Goal: Information Seeking & Learning: Find specific fact

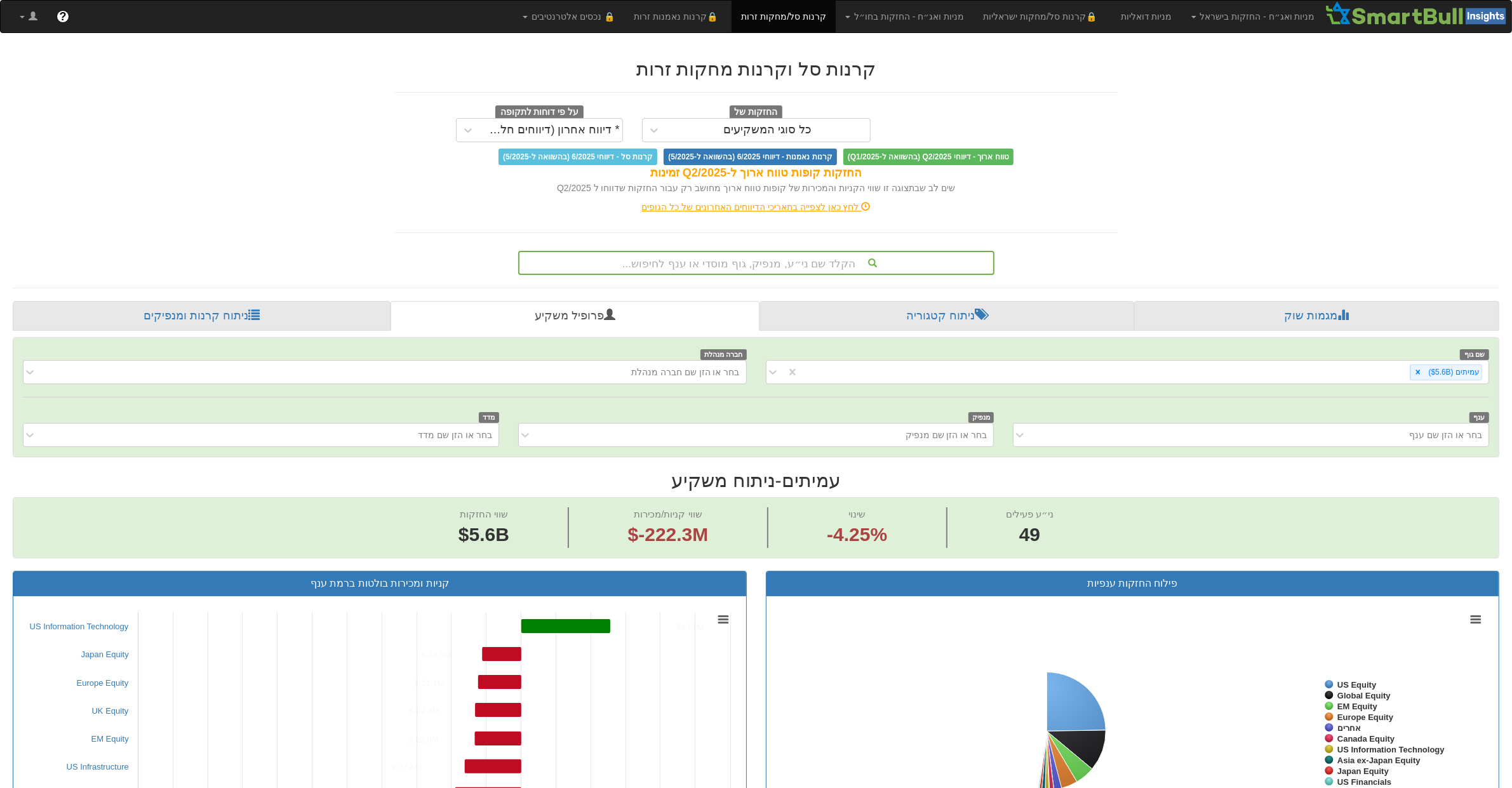
click at [761, 255] on div "הקלד שם ני״ע, מנפיק, גוף מוסדי או ענף לחיפוש..." at bounding box center [757, 263] width 474 height 21
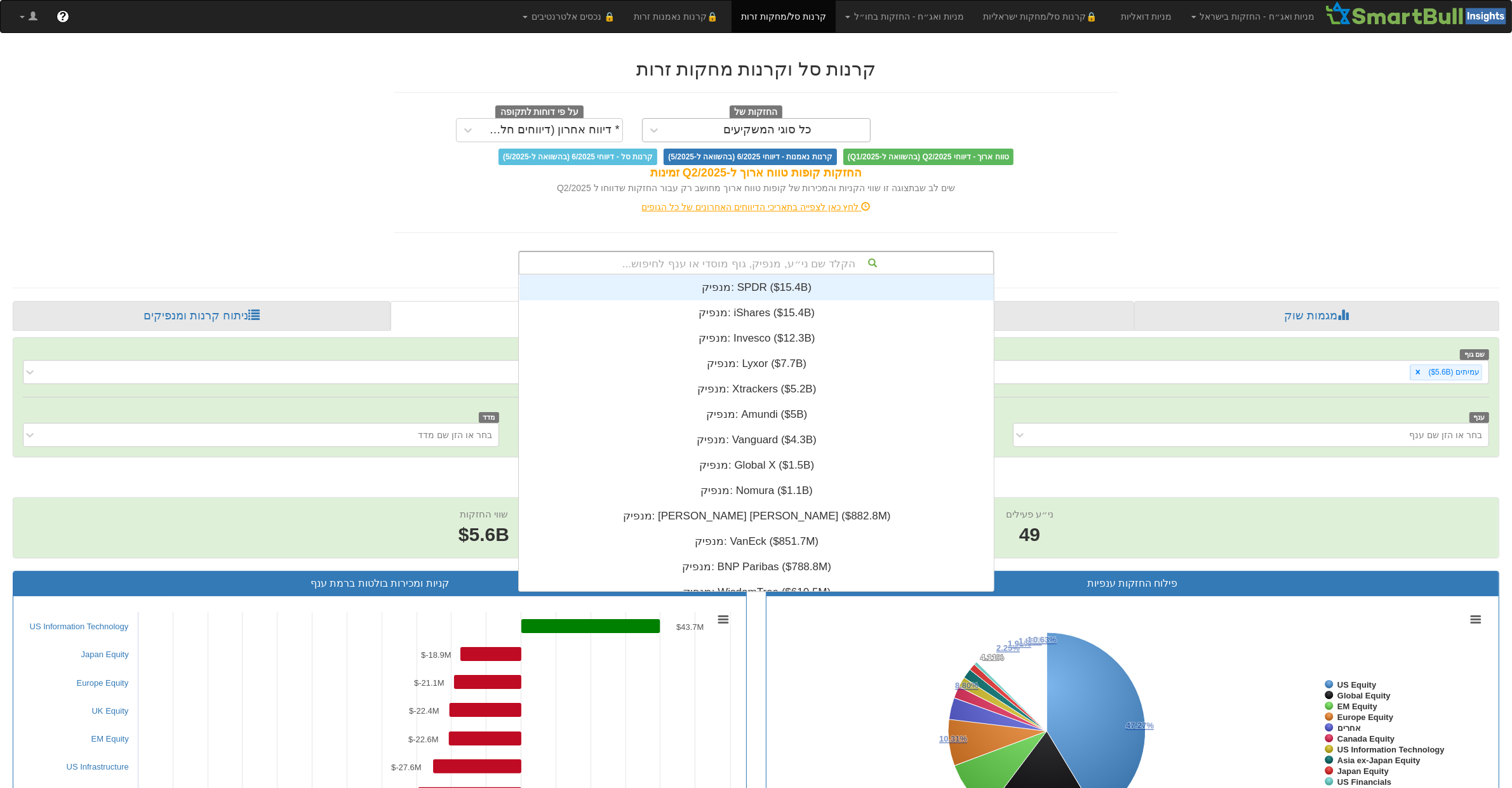
scroll to position [316, 0]
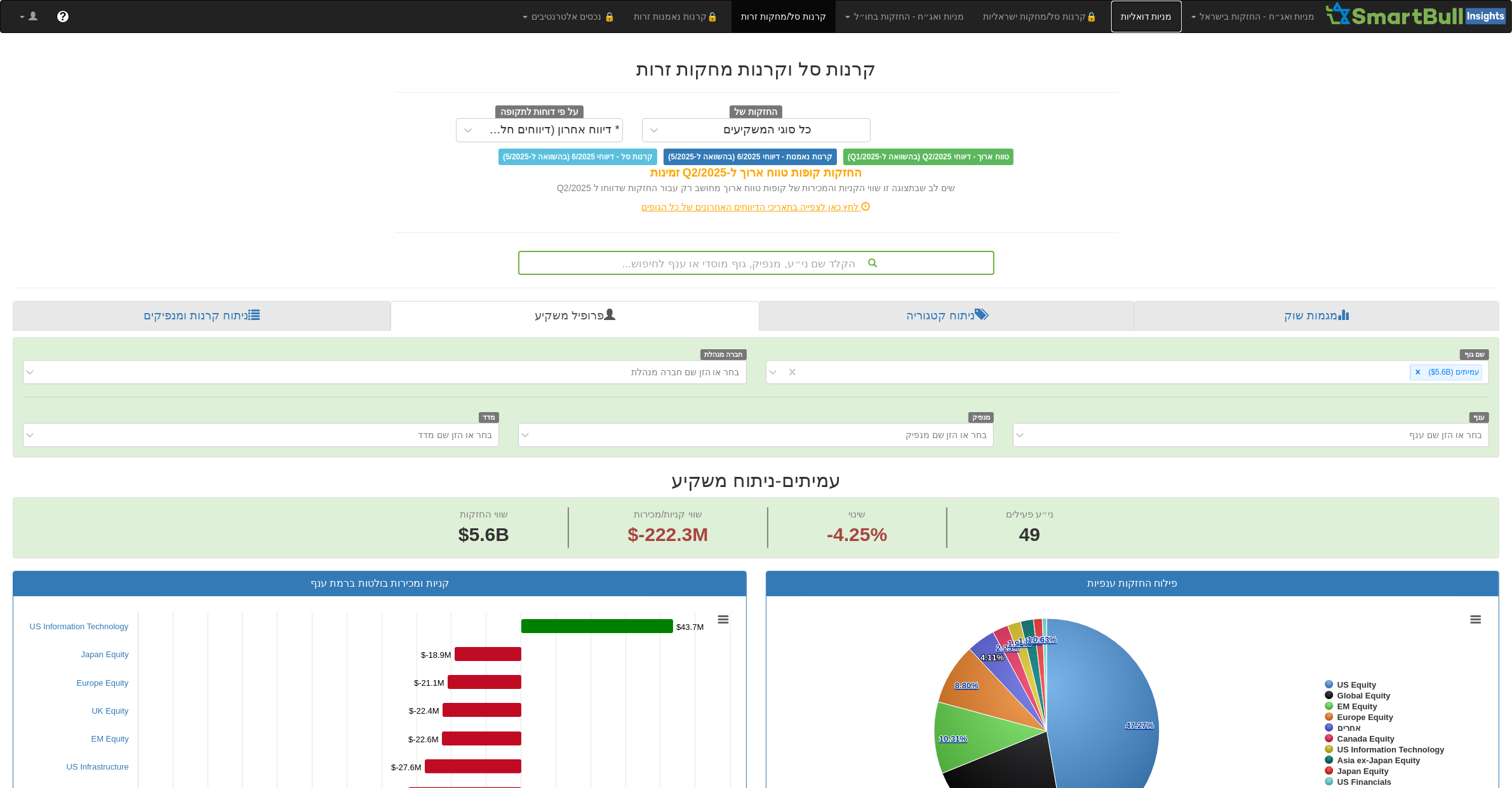
click at [1153, 20] on link "מניות דואליות" at bounding box center [1146, 16] width 70 height 32
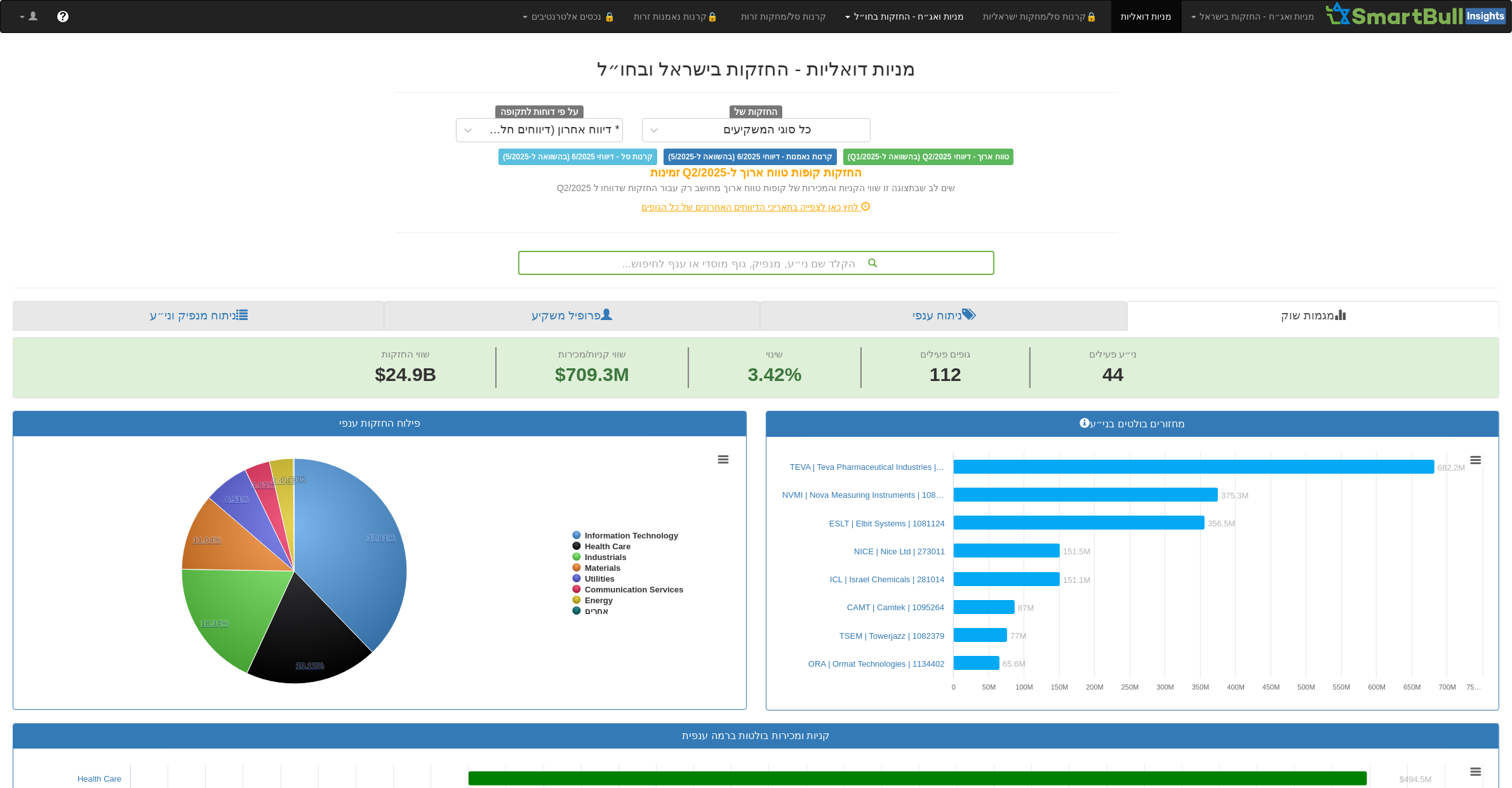
click at [951, 16] on link "מניות ואג״ח - החזקות בחו״ל" at bounding box center [905, 16] width 138 height 32
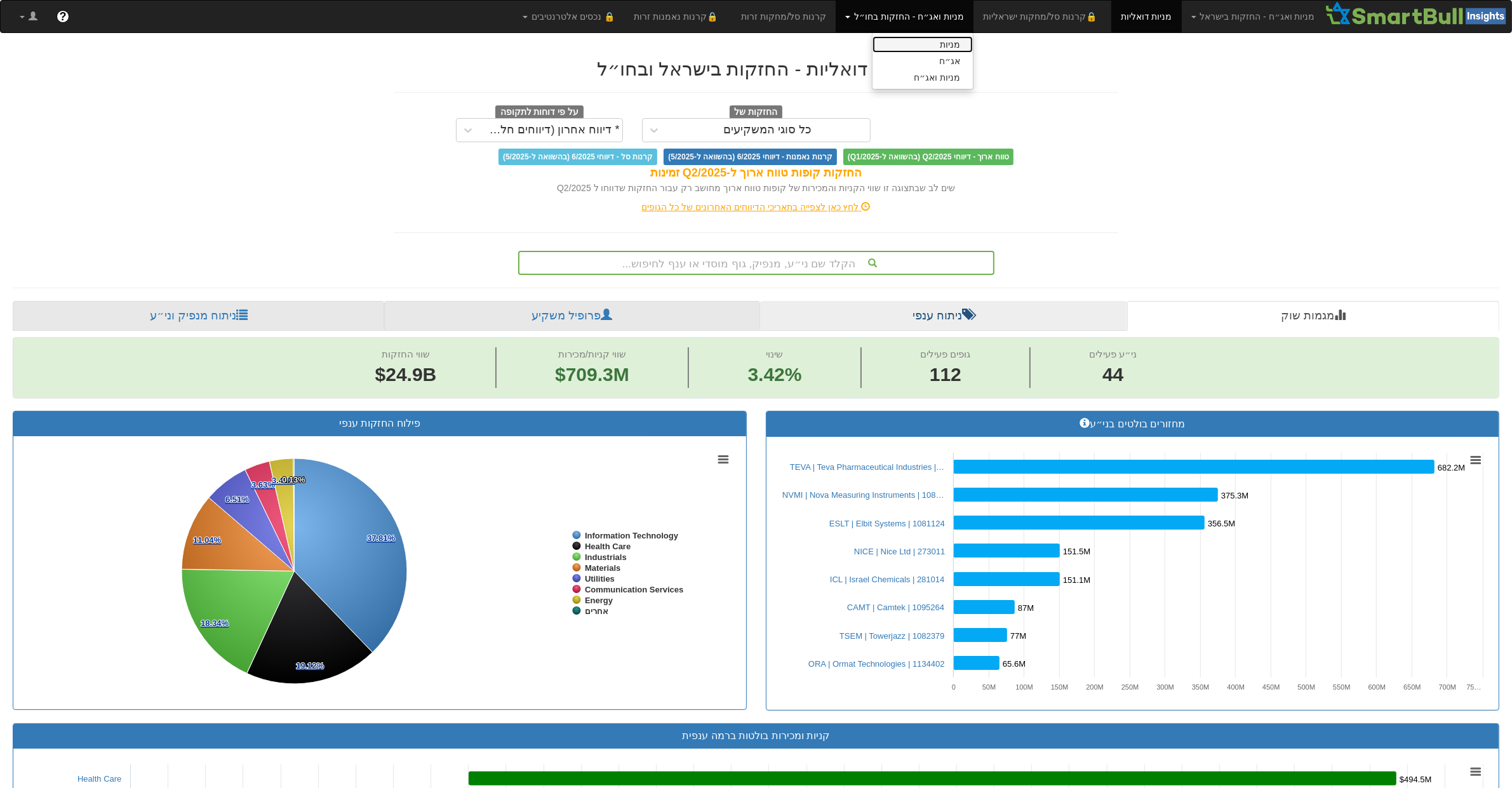
click at [973, 42] on link "מניות" at bounding box center [923, 44] width 100 height 16
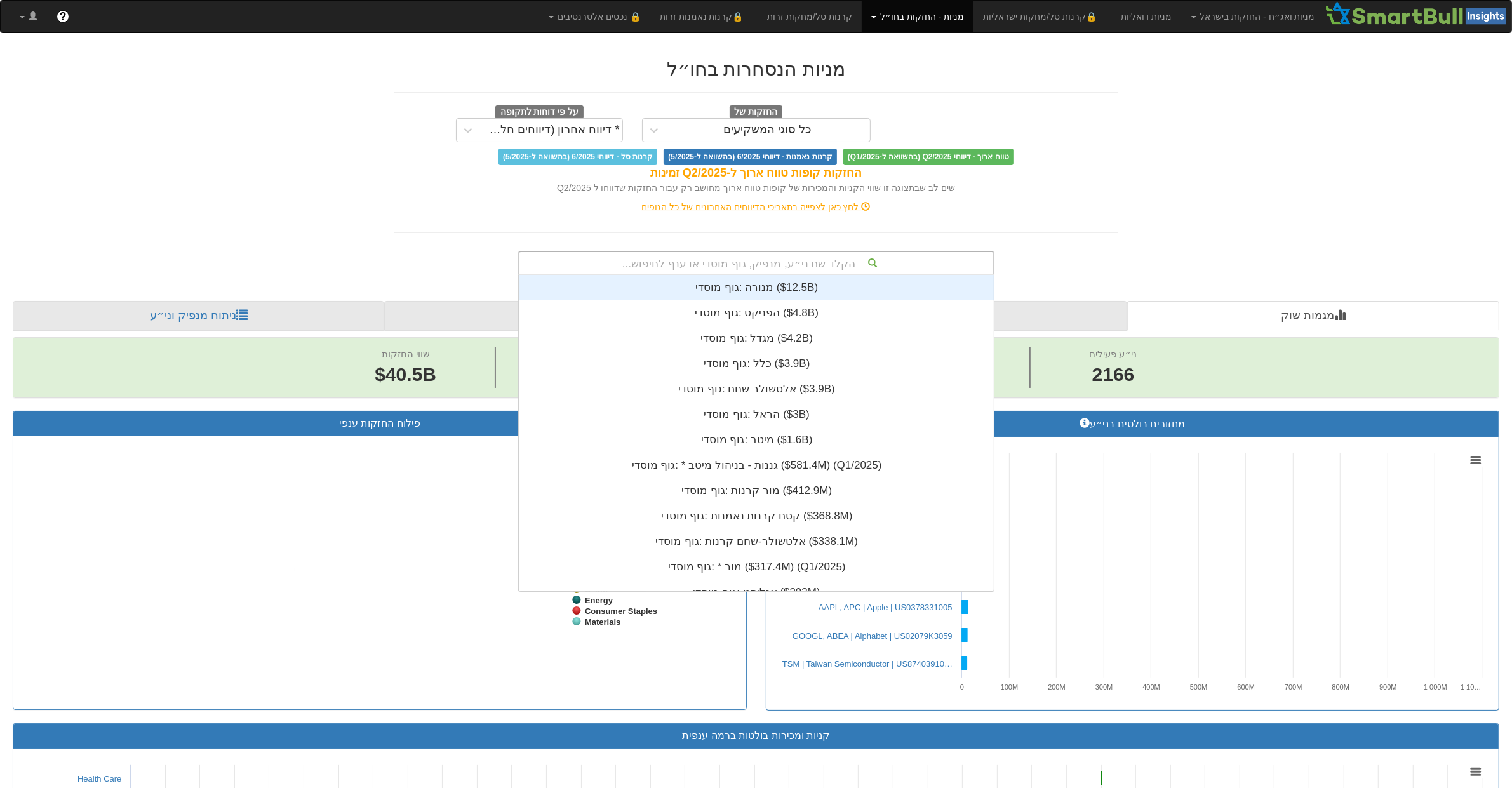
drag, startPoint x: 797, startPoint y: 253, endPoint x: 779, endPoint y: 288, distance: 39.4
click at [796, 256] on div "הקלד שם ני״ע, מנפיק, גוף מוסדי או ענף לחיפוש..." at bounding box center [757, 263] width 474 height 21
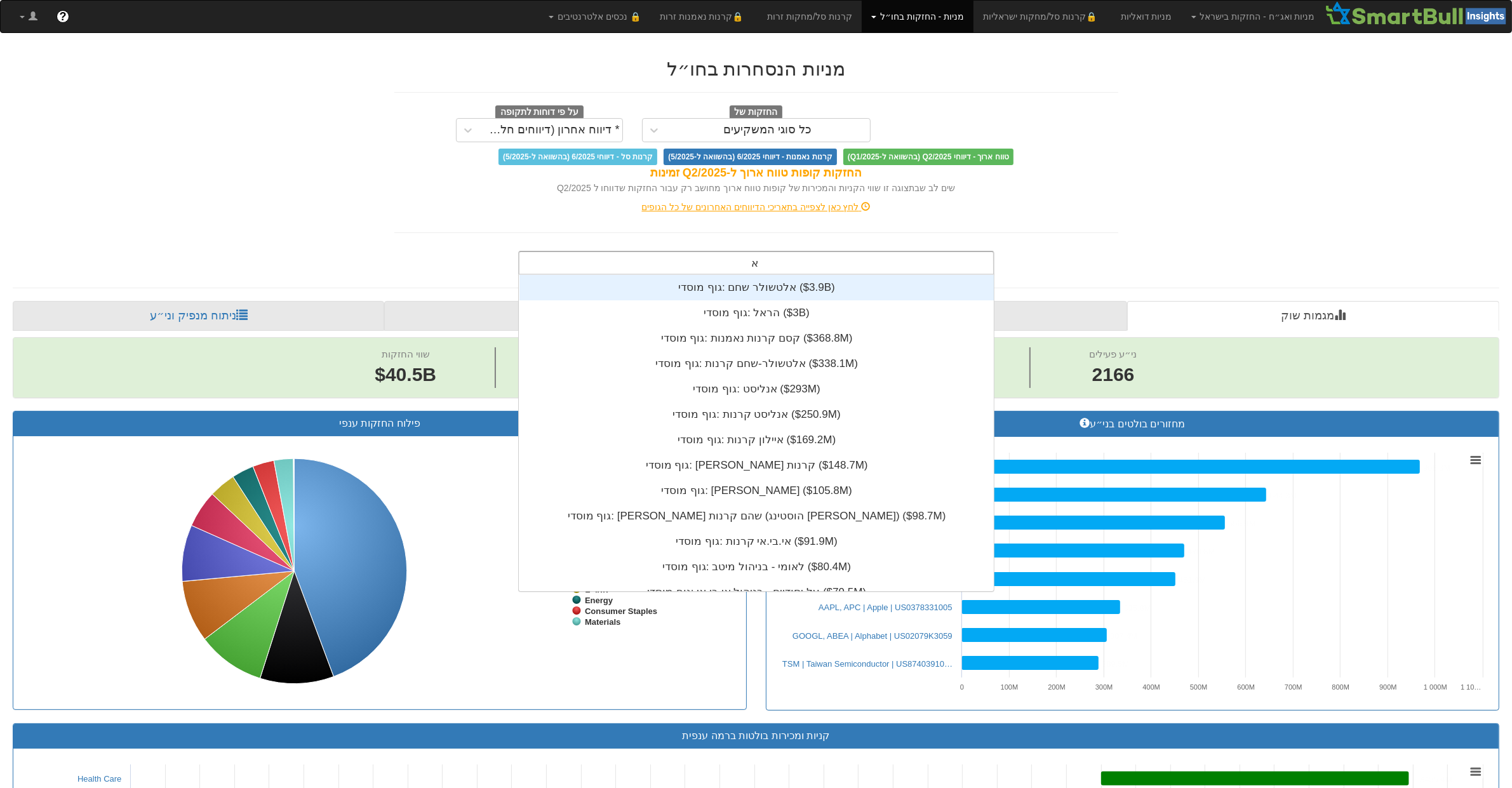
scroll to position [0, 9078]
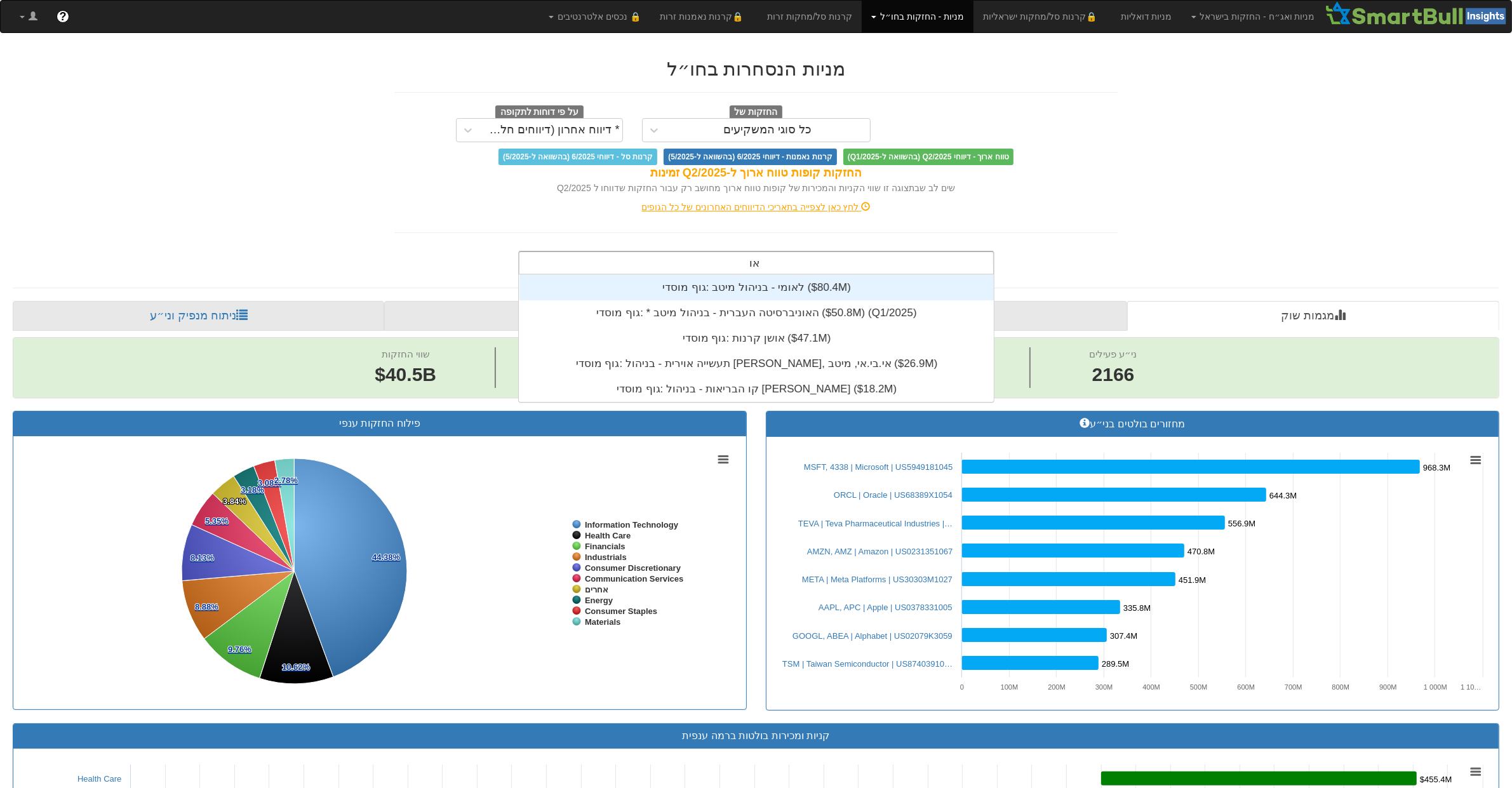
type input "א"
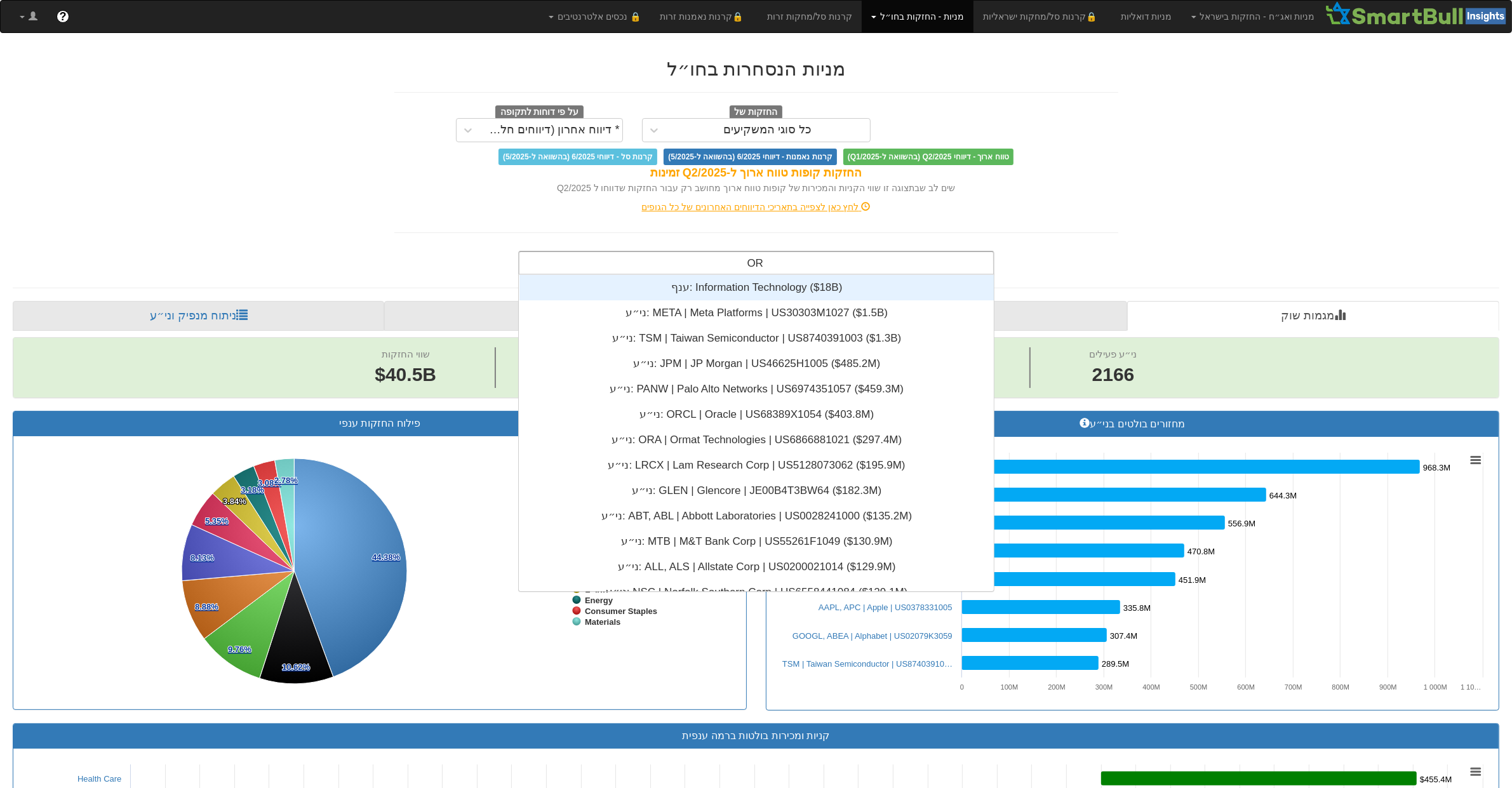
type input "ORC"
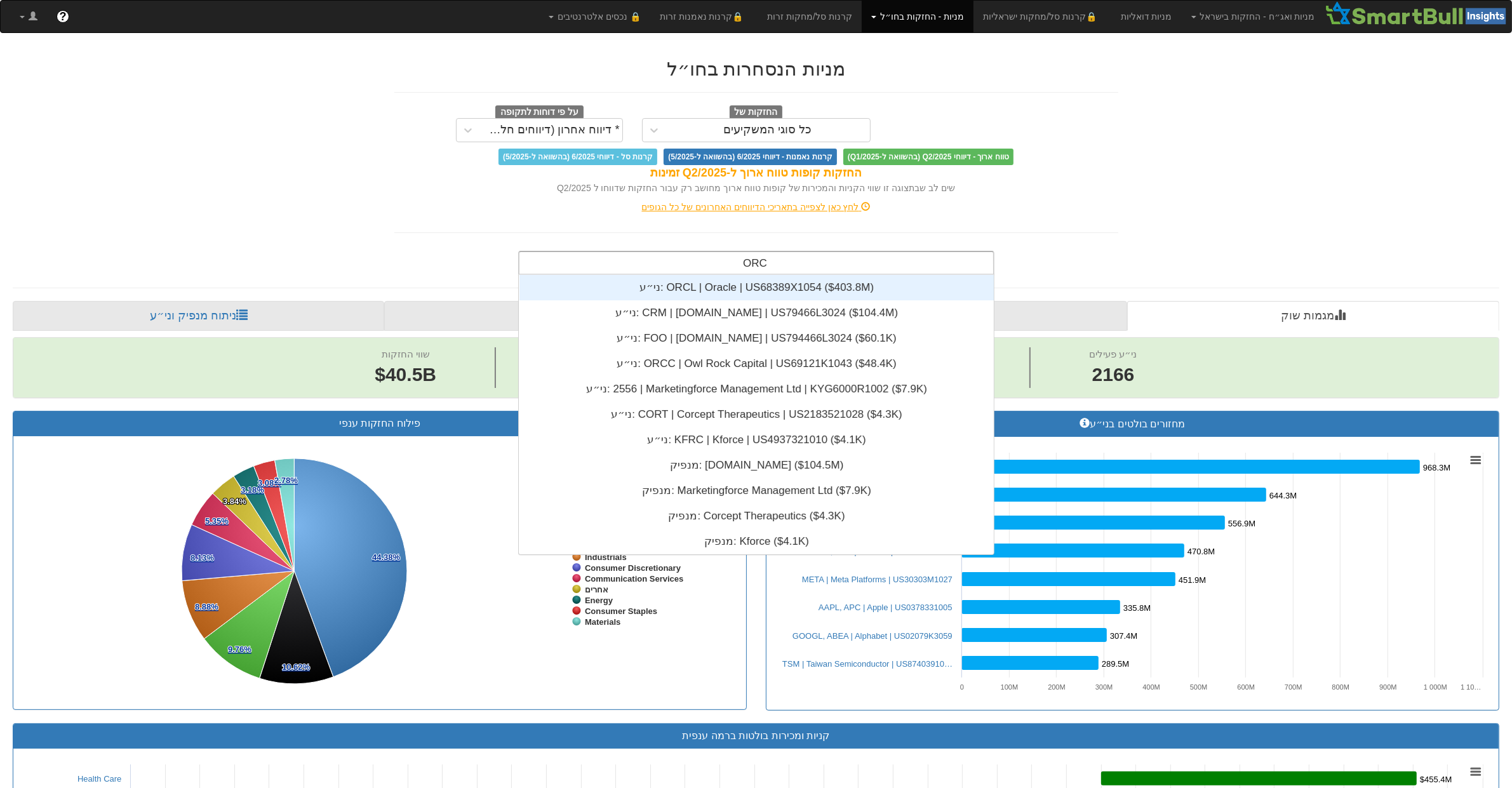
scroll to position [280, 0]
drag, startPoint x: 786, startPoint y: 280, endPoint x: 789, endPoint y: 275, distance: 5.8
click at [789, 275] on div "ני״ע: ‎ORCL | Oracle | US68389X1054 ‎($403.8M)‏" at bounding box center [757, 288] width 474 height 25
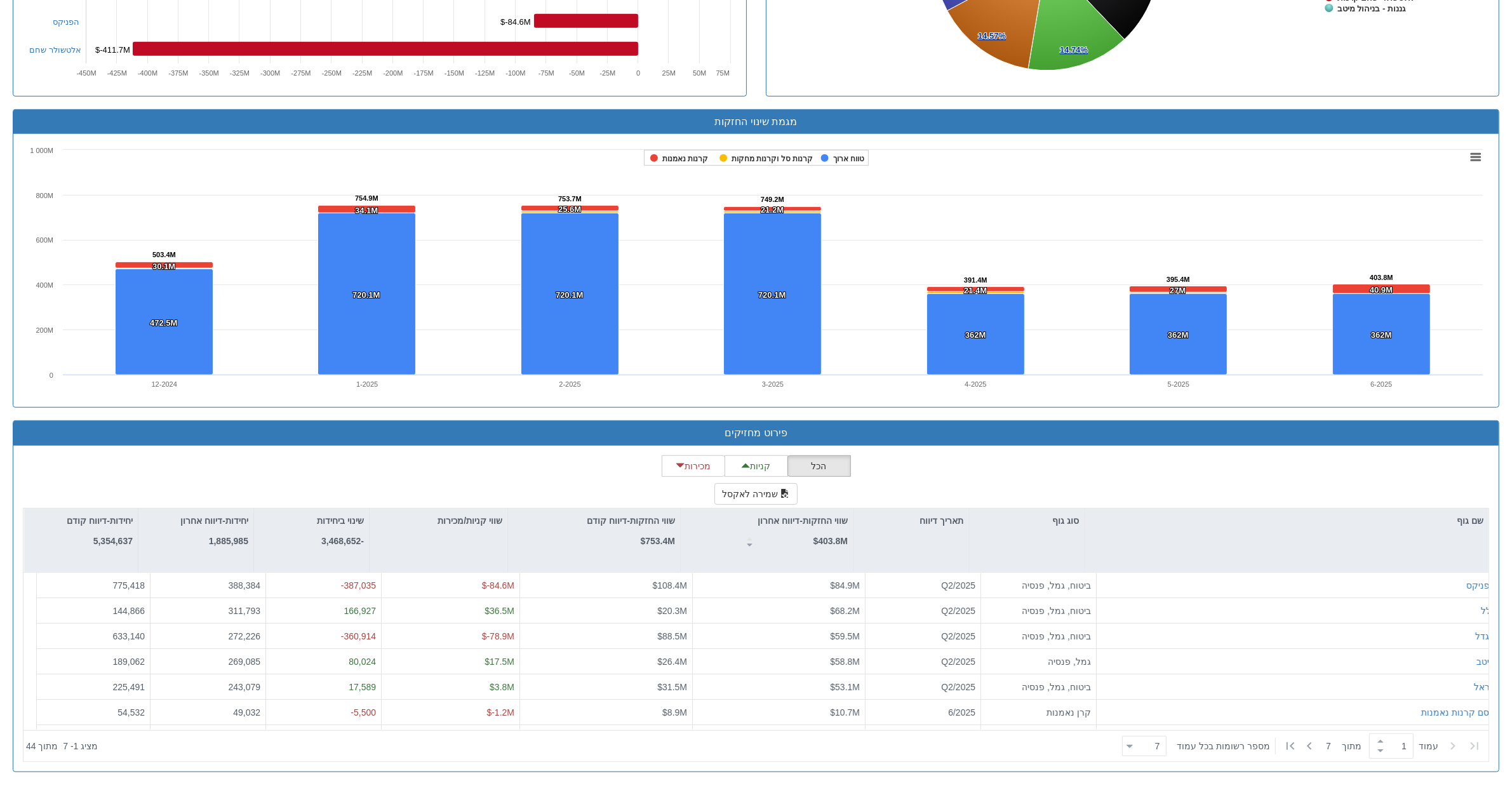
scroll to position [316, 0]
